Goal: Task Accomplishment & Management: Manage account settings

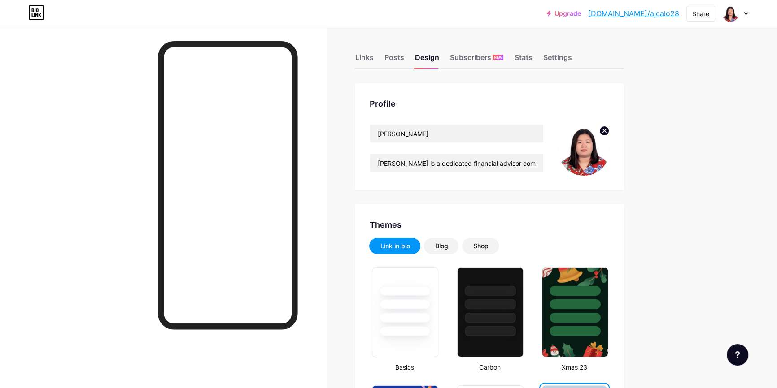
drag, startPoint x: 644, startPoint y: 12, endPoint x: 630, endPoint y: 13, distance: 14.0
click at [630, 13] on link "[DOMAIN_NAME]/ajcalo28" at bounding box center [633, 13] width 91 height 11
click at [386, 58] on div "Posts" at bounding box center [394, 60] width 20 height 16
click at [369, 58] on div "Links" at bounding box center [364, 60] width 18 height 16
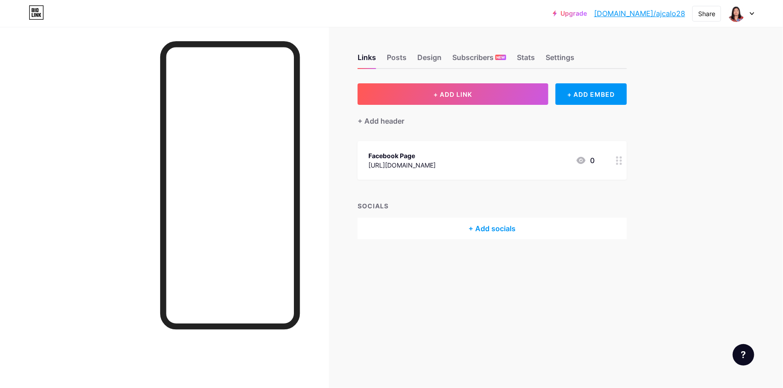
click at [536, 53] on div "Links Posts Design Subscribers NEW Stats Settings" at bounding box center [491, 53] width 269 height 31
click at [525, 61] on div "Stats" at bounding box center [526, 60] width 18 height 16
click at [548, 57] on div "Settings" at bounding box center [559, 60] width 29 height 16
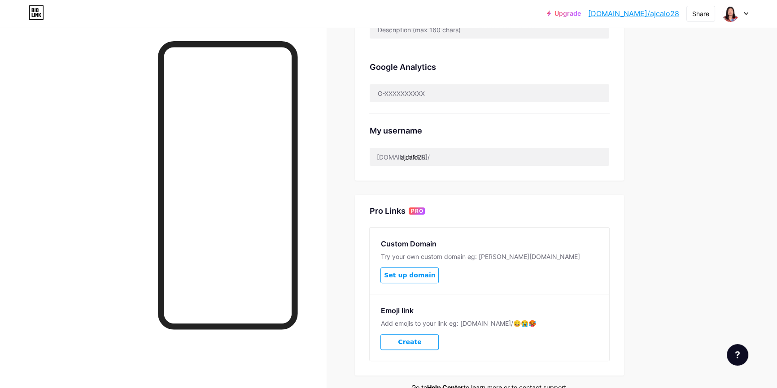
scroll to position [190, 0]
